Goal: Find specific page/section: Find specific page/section

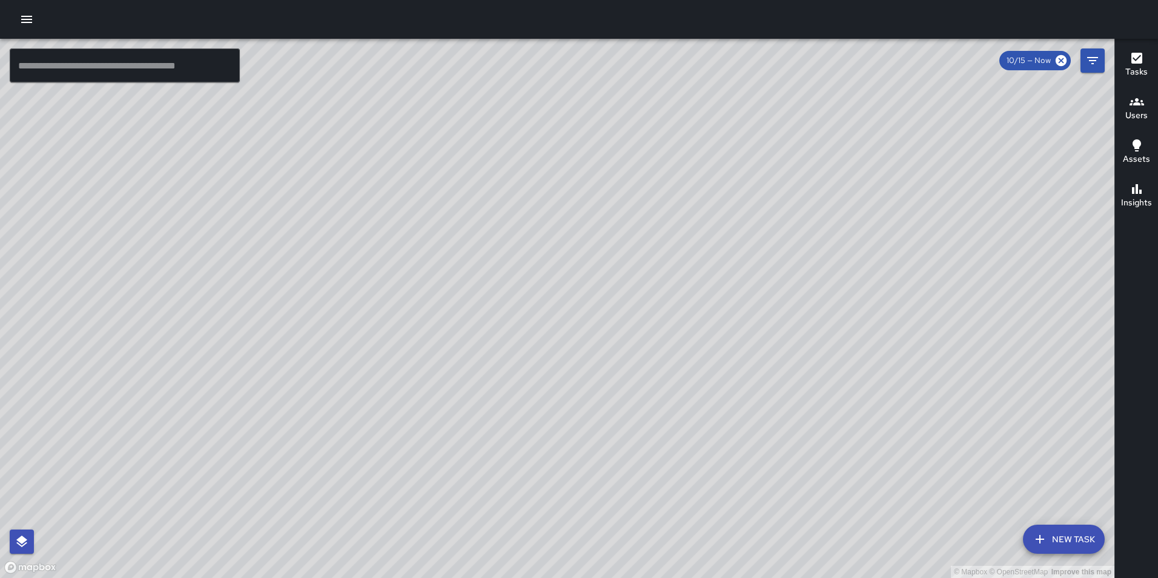
drag, startPoint x: 547, startPoint y: 406, endPoint x: 525, endPoint y: 455, distance: 53.7
click at [525, 455] on div "© Mapbox © OpenStreetMap Improve this map" at bounding box center [557, 308] width 1114 height 539
click at [1097, 65] on icon "Filters" at bounding box center [1092, 60] width 15 height 15
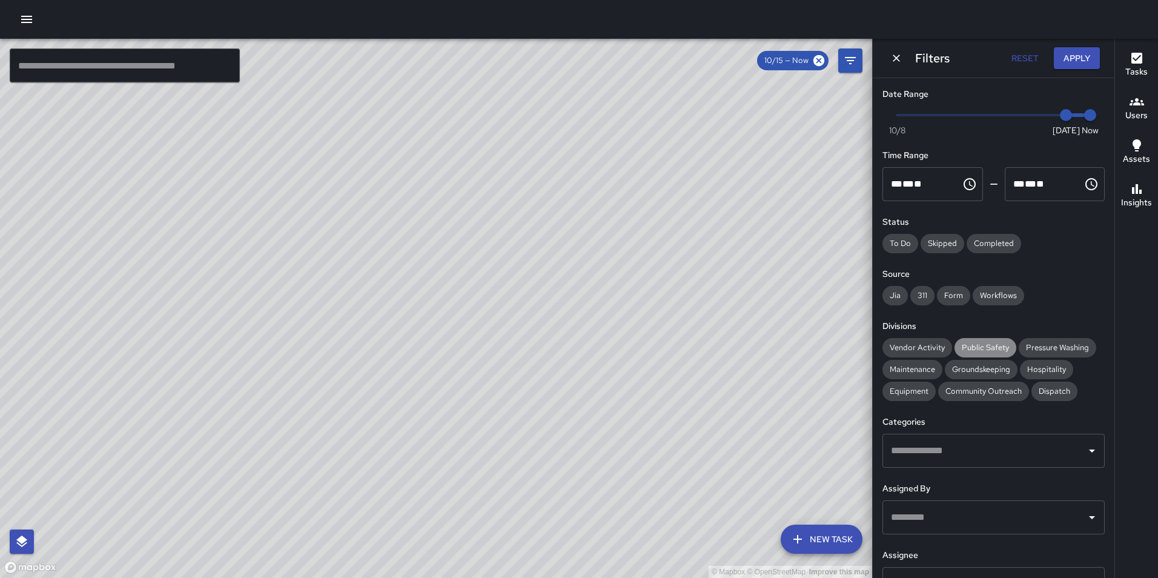
click at [973, 347] on span "Public Safety" at bounding box center [985, 348] width 62 height 12
click at [970, 392] on span "Community Outreach" at bounding box center [983, 391] width 91 height 12
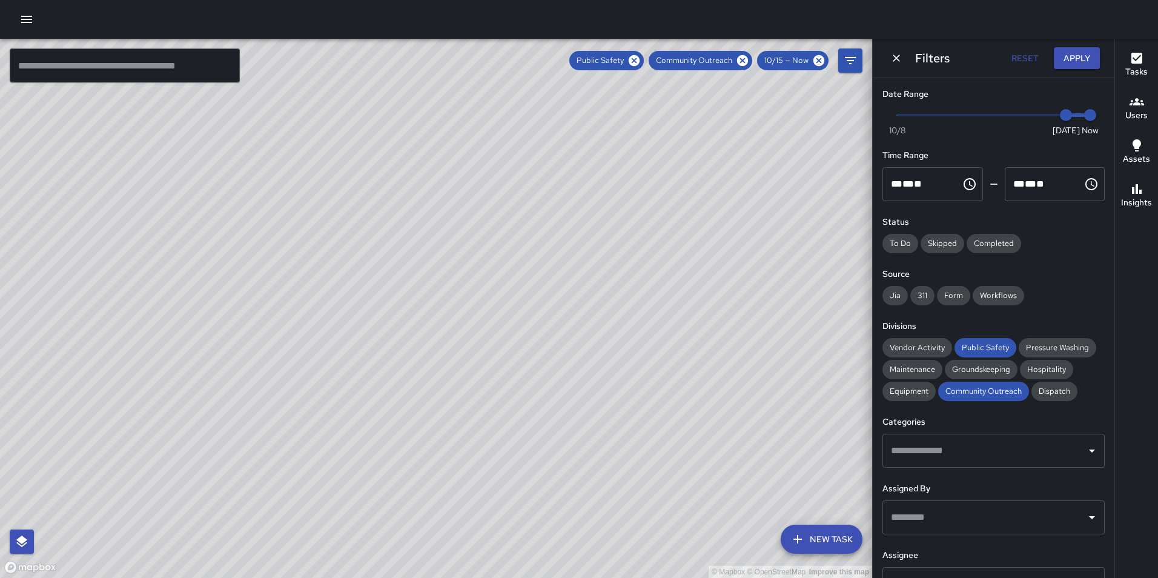
drag, startPoint x: 389, startPoint y: 174, endPoint x: 345, endPoint y: 346, distance: 178.2
click at [345, 346] on div "© Mapbox © OpenStreetMap Improve this map" at bounding box center [436, 308] width 872 height 539
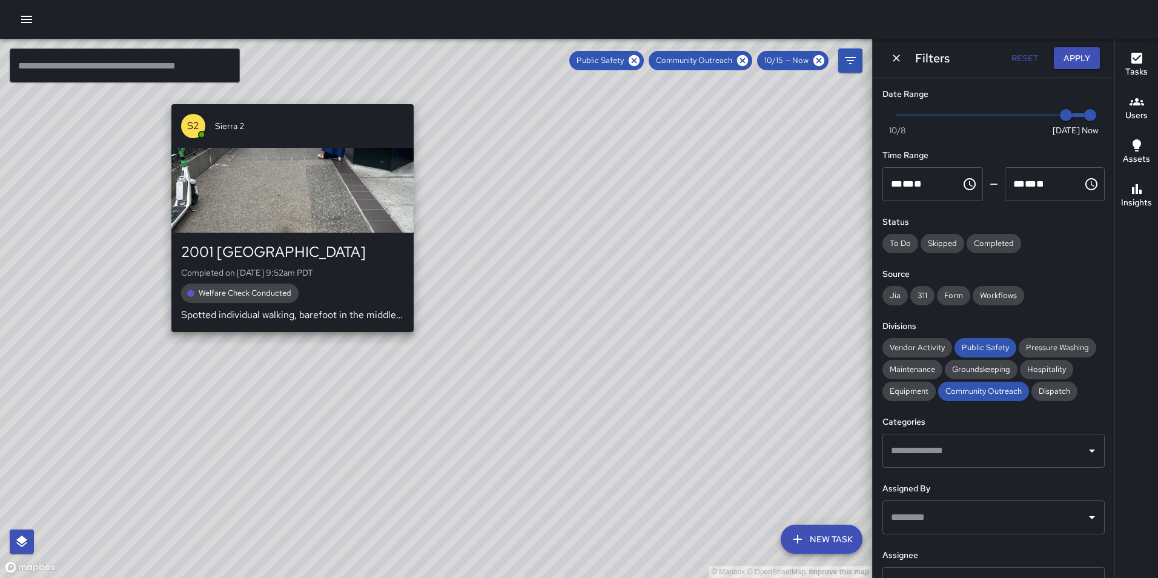
click at [289, 99] on div "S2 Sierra 2 2001 Broadway Completed on [DATE] 9:52am PDT Welfare Check Conducte…" at bounding box center [293, 217] width 252 height 237
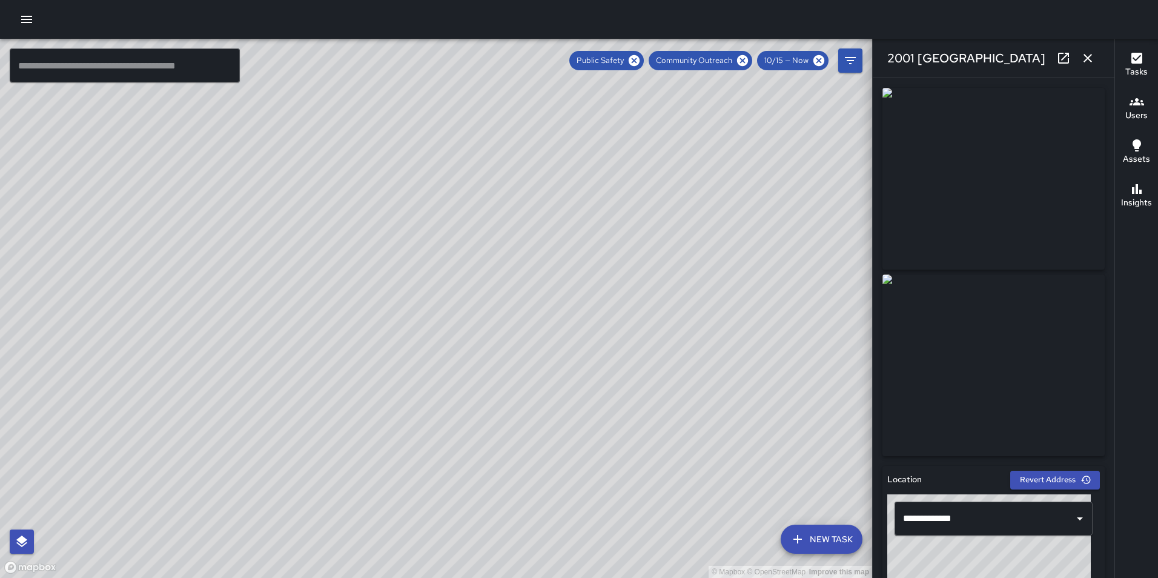
click at [425, 322] on div "© Mapbox © OpenStreetMap Improve this map S2 Sierra 2 [STREET_ADDRESS][PERSON_N…" at bounding box center [436, 308] width 872 height 539
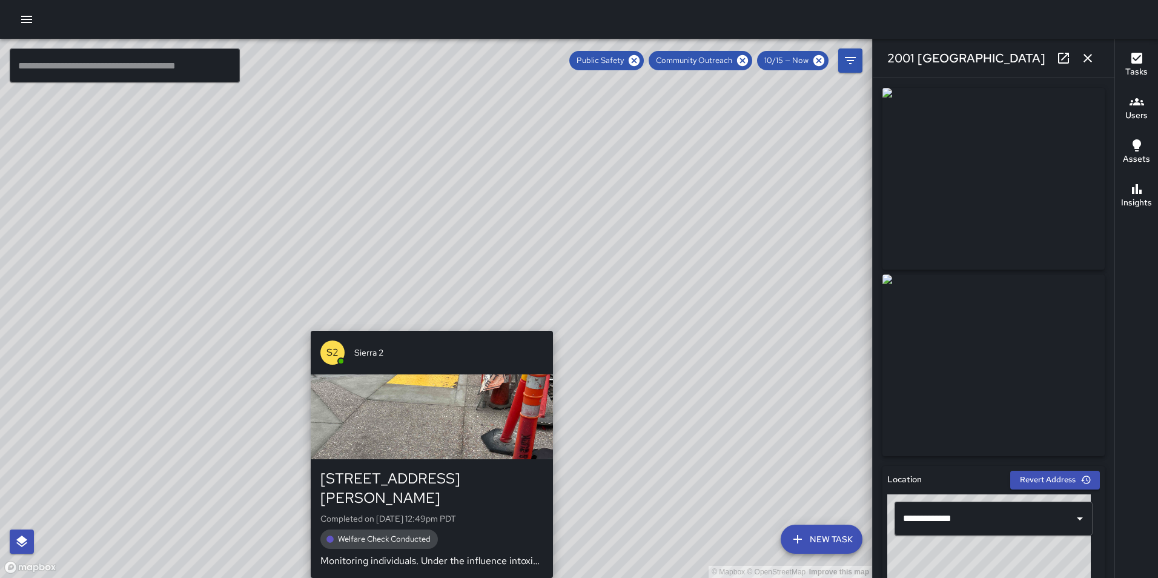
type input "**********"
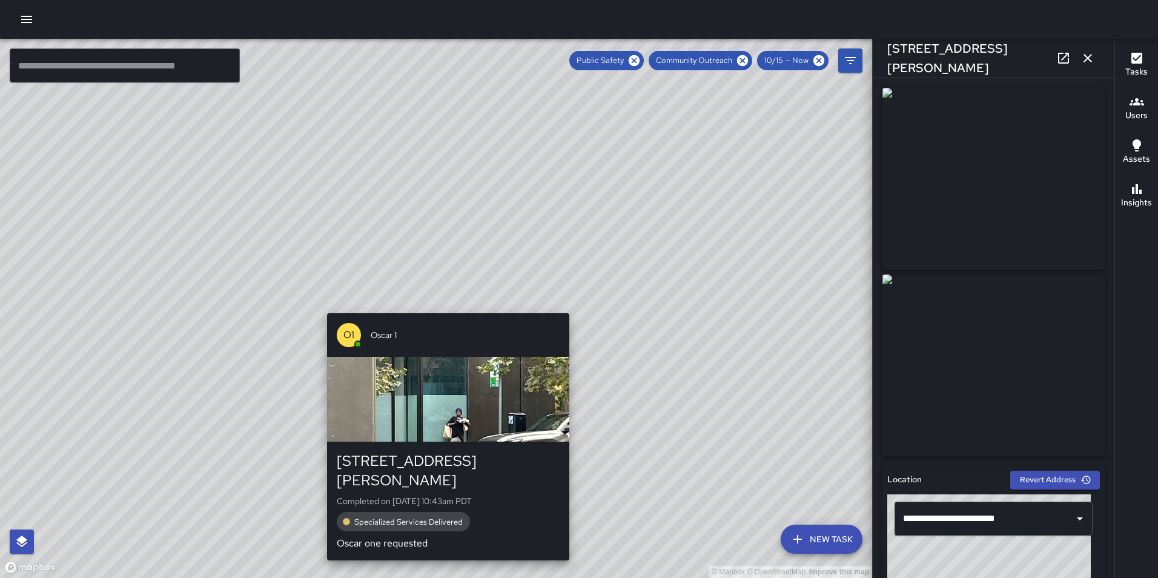
click at [446, 305] on div "© Mapbox © OpenStreetMap Improve this map O1 Oscar 1 [STREET_ADDRESS][PERSON_NA…" at bounding box center [436, 308] width 872 height 539
